Goal: Task Accomplishment & Management: Manage account settings

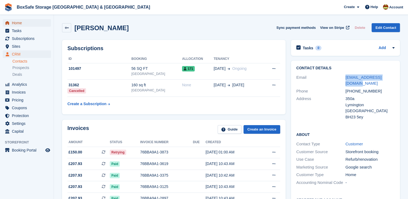
click at [21, 25] on span "Home" at bounding box center [28, 23] width 32 height 8
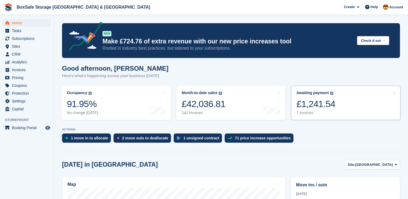
click at [360, 108] on link "Awaiting payment The total outstanding balance on all open invoices. £1,241.54 …" at bounding box center [345, 103] width 109 height 34
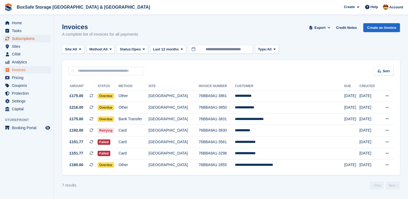
click at [28, 40] on span "Subscriptions" at bounding box center [28, 39] width 32 height 8
